Goal: Task Accomplishment & Management: Manage account settings

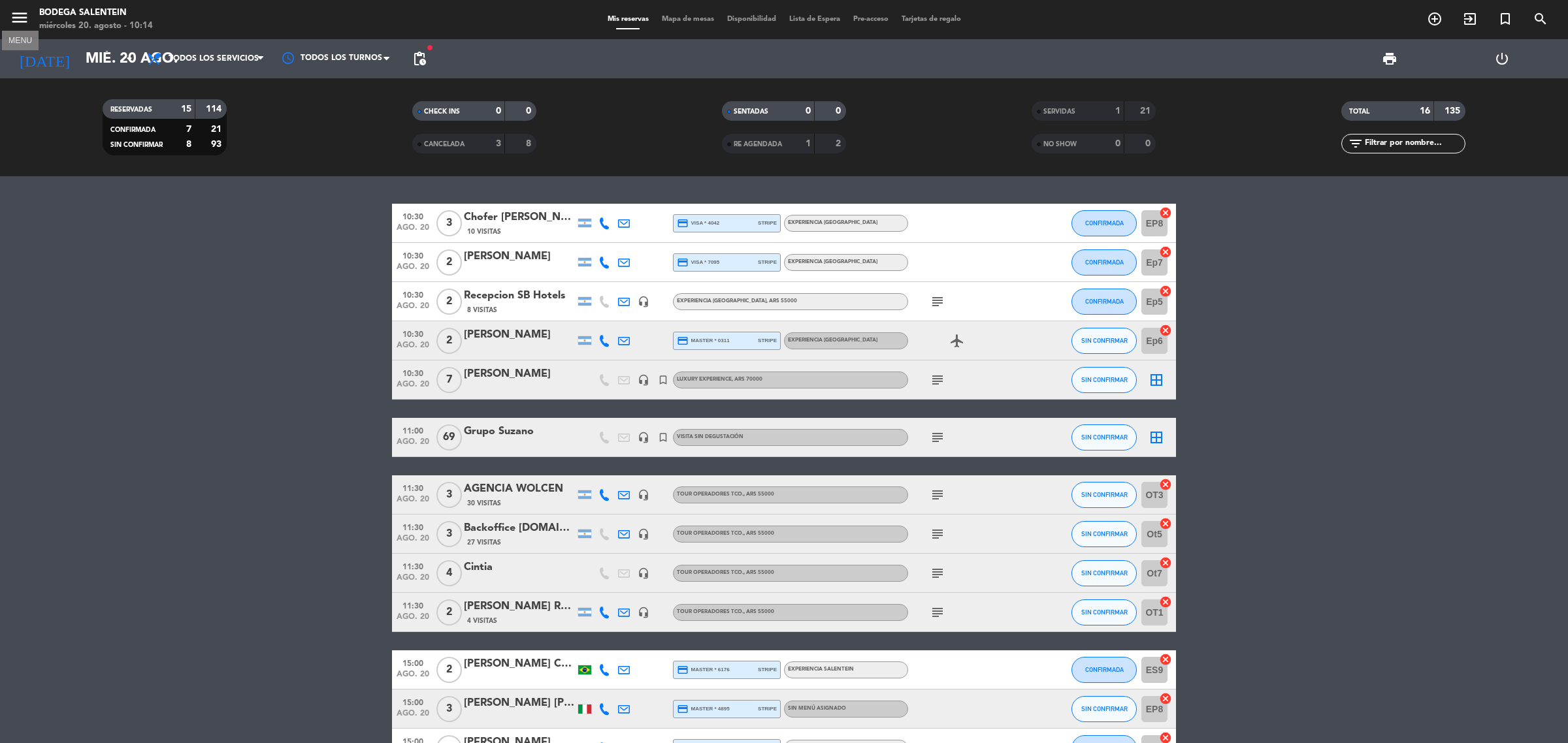
click at [11, 20] on icon "menu" at bounding box center [19, 17] width 19 height 19
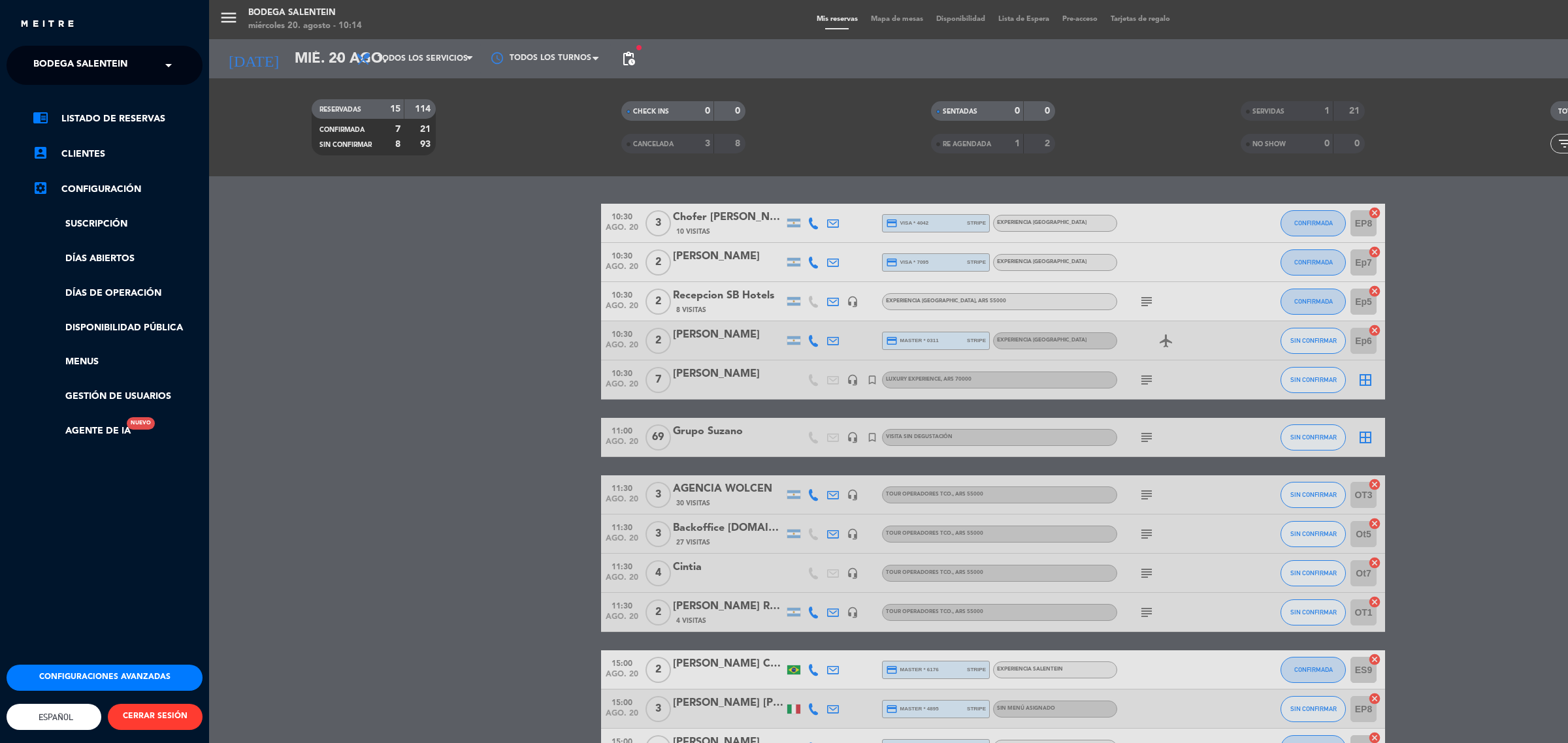
click at [73, 71] on span "Bodega Salentein" at bounding box center [80, 66] width 94 height 28
click at [95, 122] on span "Restaurante Salentein" at bounding box center [73, 120] width 119 height 15
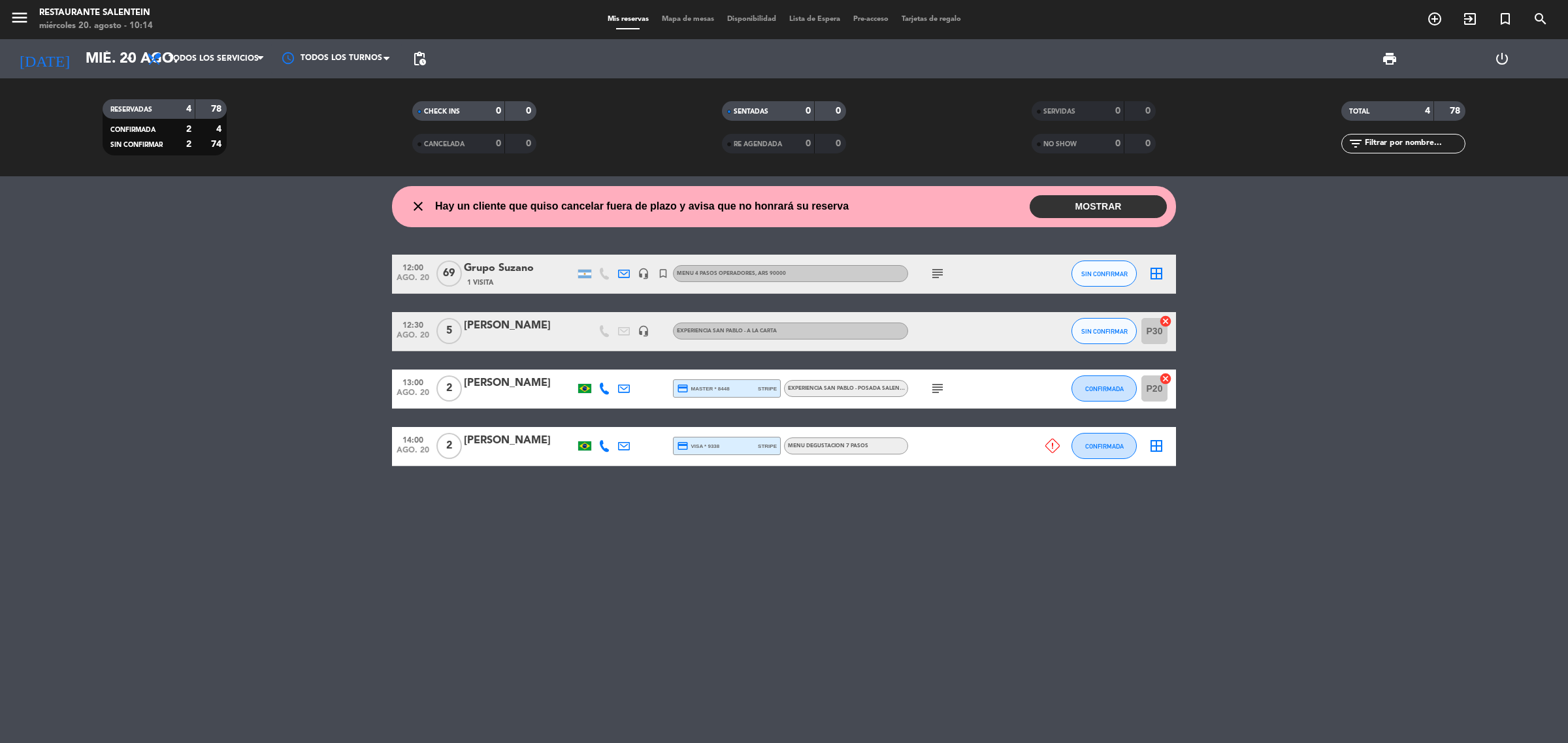
click at [931, 390] on icon "subject" at bounding box center [937, 388] width 16 height 16
click at [860, 414] on div "12:00 ago. 20 69 Grupo Suzano 1 Visita headset_mic turned_in_not Menu 4 pasos o…" at bounding box center [783, 360] width 784 height 212
click at [932, 391] on icon "subject" at bounding box center [937, 388] width 16 height 16
click at [854, 387] on span "EXPERIENCIA SAN PABLO - POSADA SALENTEIN" at bounding box center [849, 389] width 124 height 6
click at [864, 387] on span "EXPERIENCIA SAN PABLO - POSADA SALENTEIN" at bounding box center [849, 389] width 124 height 6
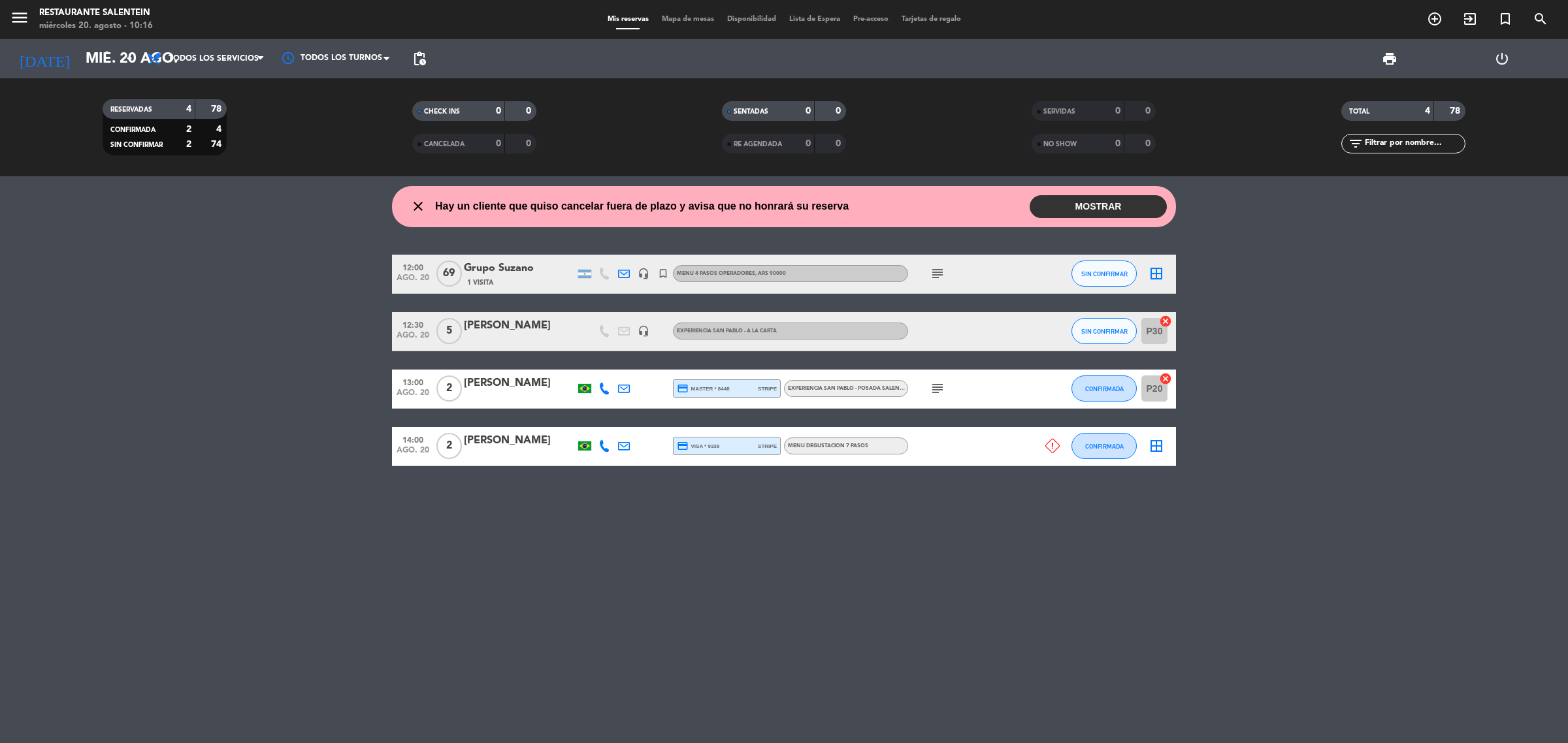
click at [1360, 382] on bookings-row "12:00 ago. 20 69 Grupo Suzano 1 Visita headset_mic turned_in_not Menu 4 pasos o…" at bounding box center [784, 360] width 1568 height 212
click at [1324, 382] on bookings-row "12:00 ago. 20 69 Grupo Suzano 1 Visita headset_mic turned_in_not Menu 4 pasos o…" at bounding box center [784, 360] width 1568 height 212
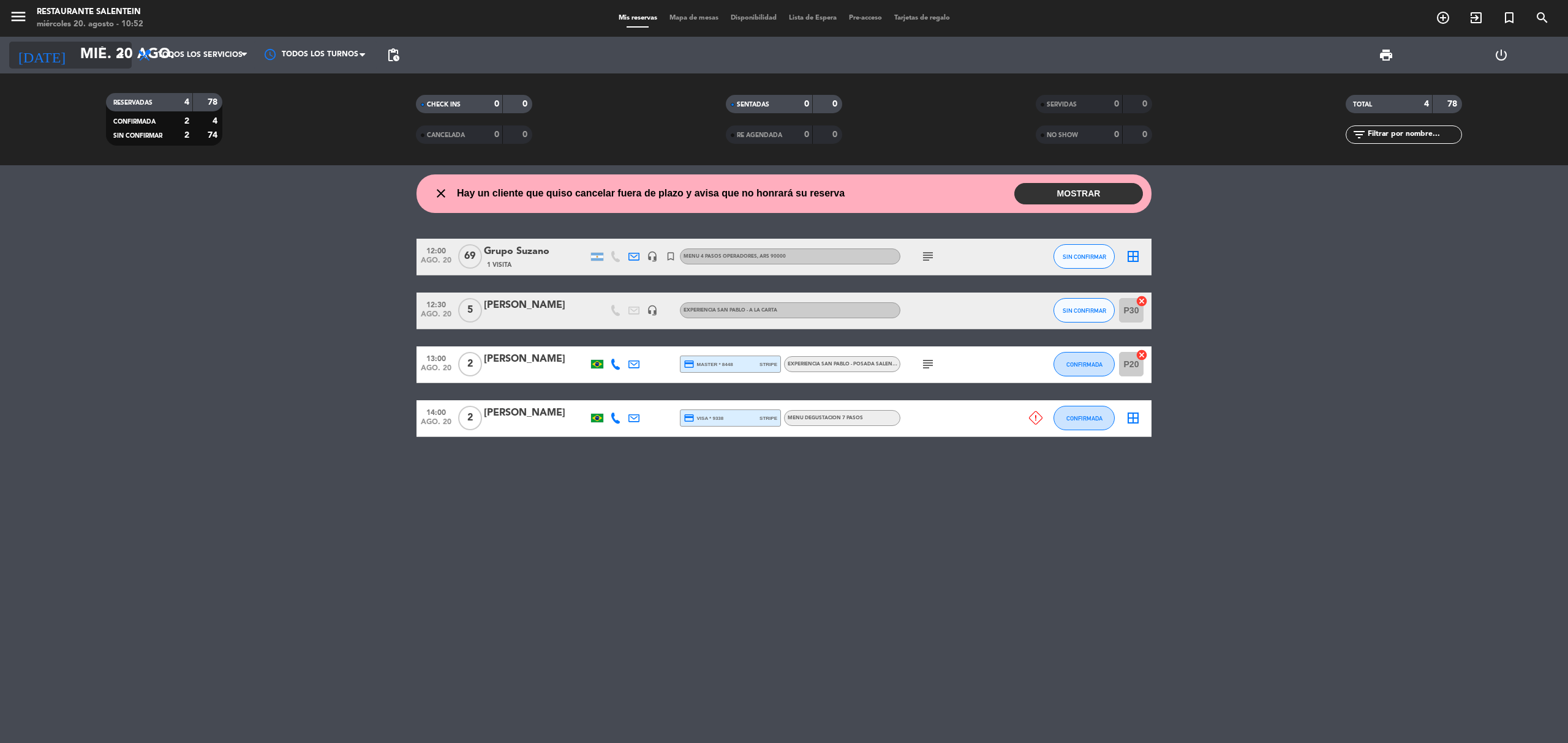
click at [99, 48] on input "mié. 20 ago." at bounding box center [165, 54] width 182 height 29
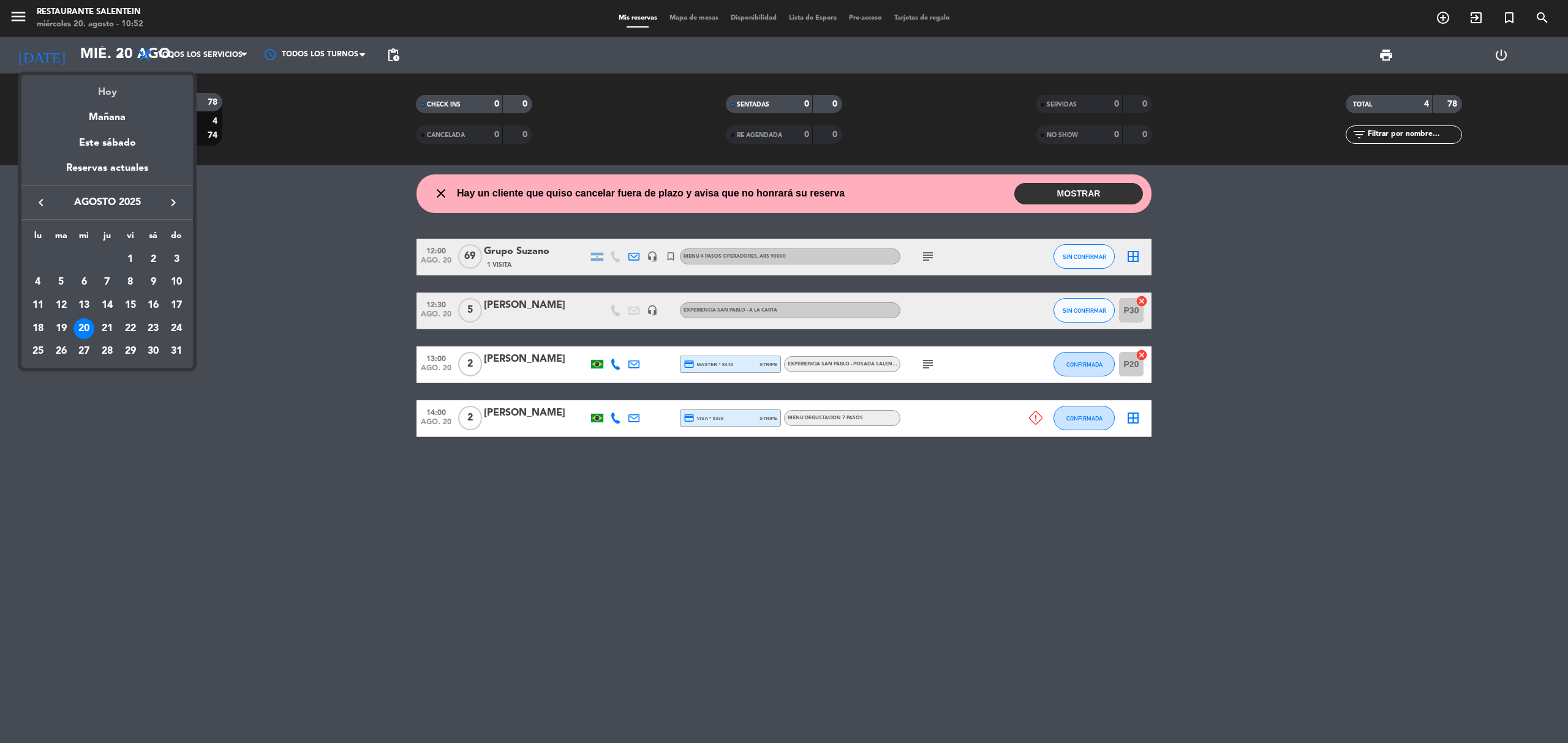
click at [113, 87] on div "Hoy" at bounding box center [107, 88] width 171 height 25
